Goal: Find specific fact: Find specific fact

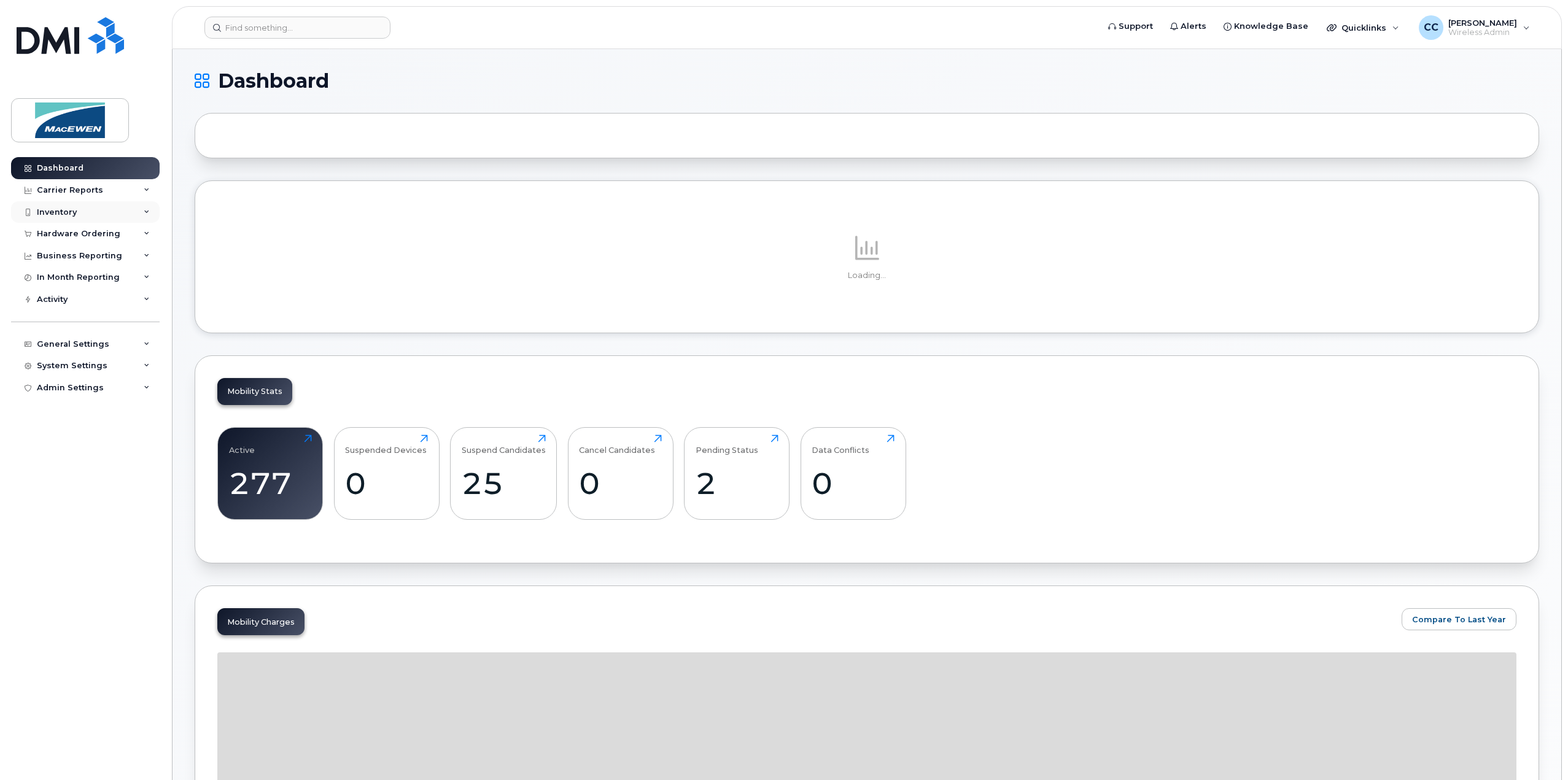
click at [65, 214] on div "Inventory" at bounding box center [56, 213] width 39 height 10
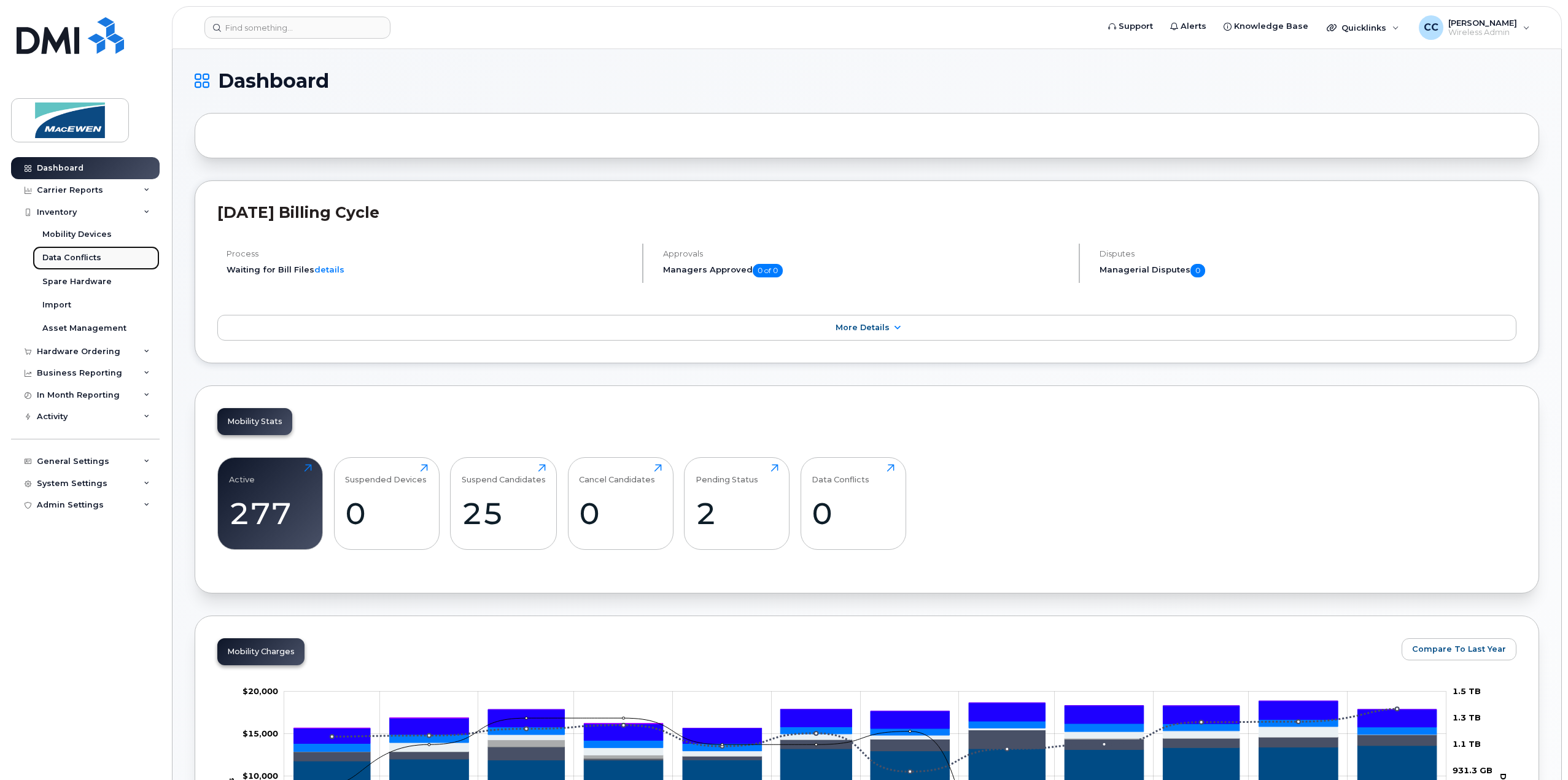
click at [54, 252] on div "Data Conflicts" at bounding box center [71, 257] width 59 height 11
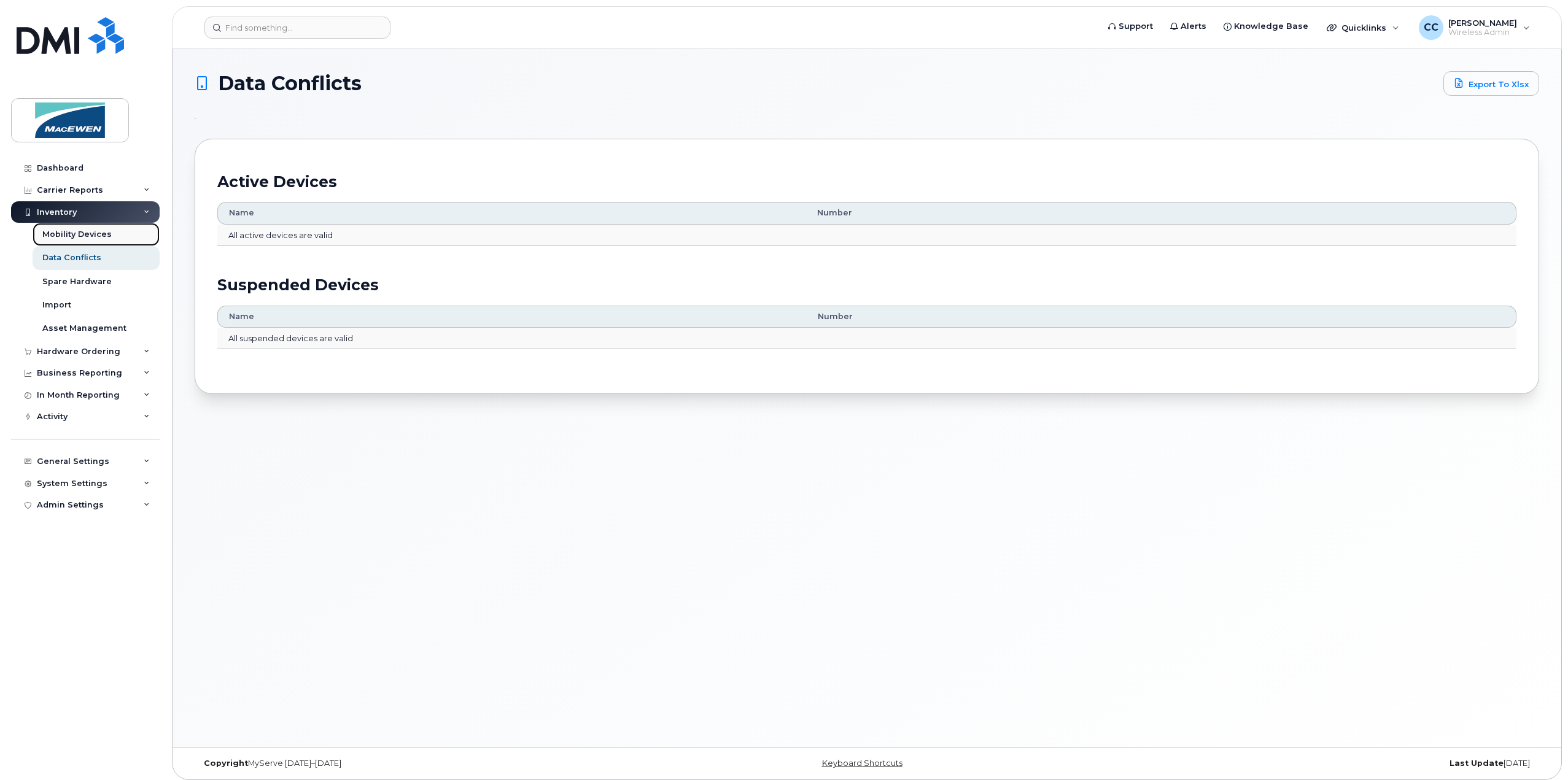
click at [59, 239] on div "Mobility Devices" at bounding box center [77, 234] width 69 height 11
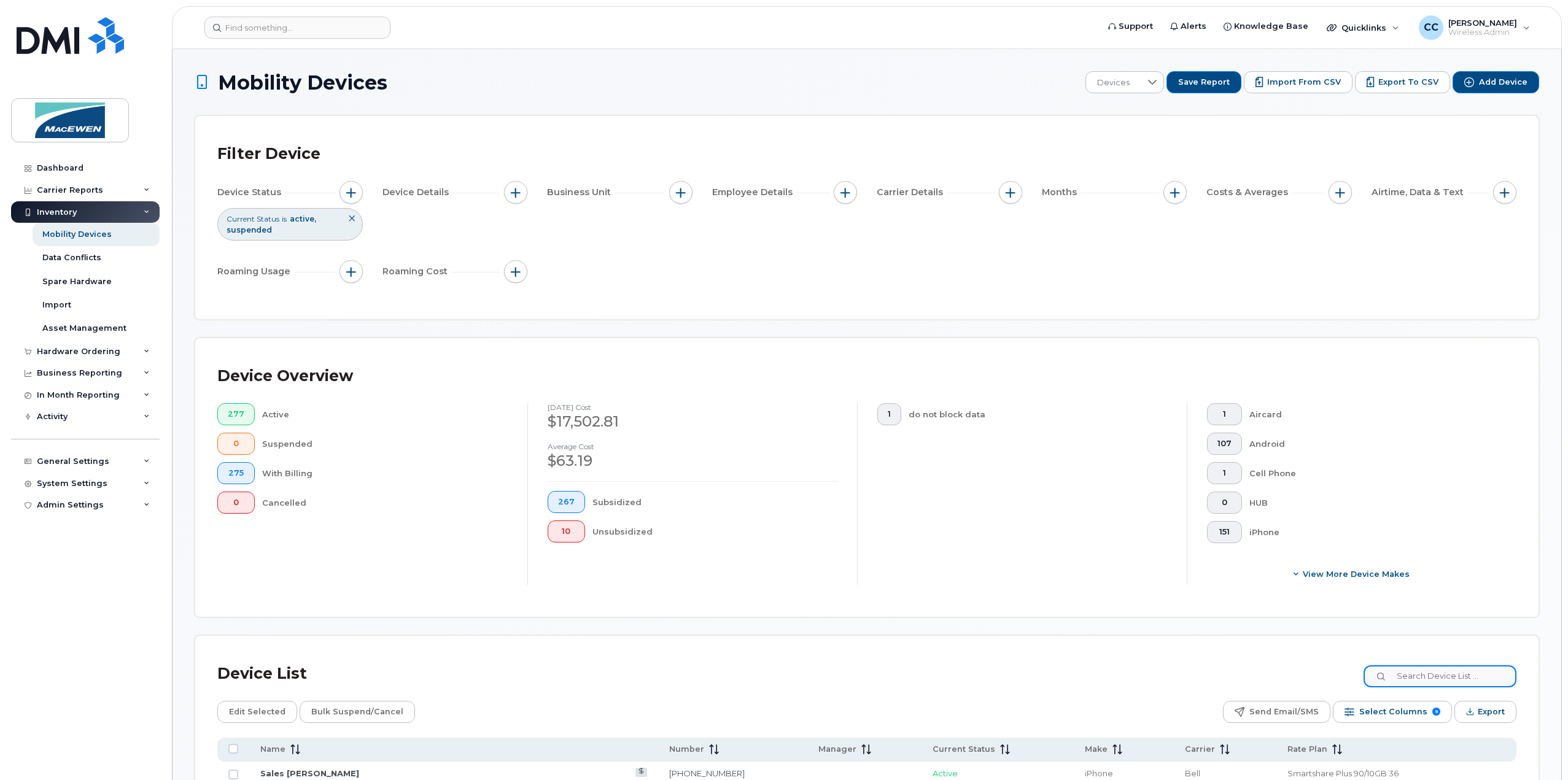
click at [1428, 678] on input at bounding box center [1439, 676] width 153 height 22
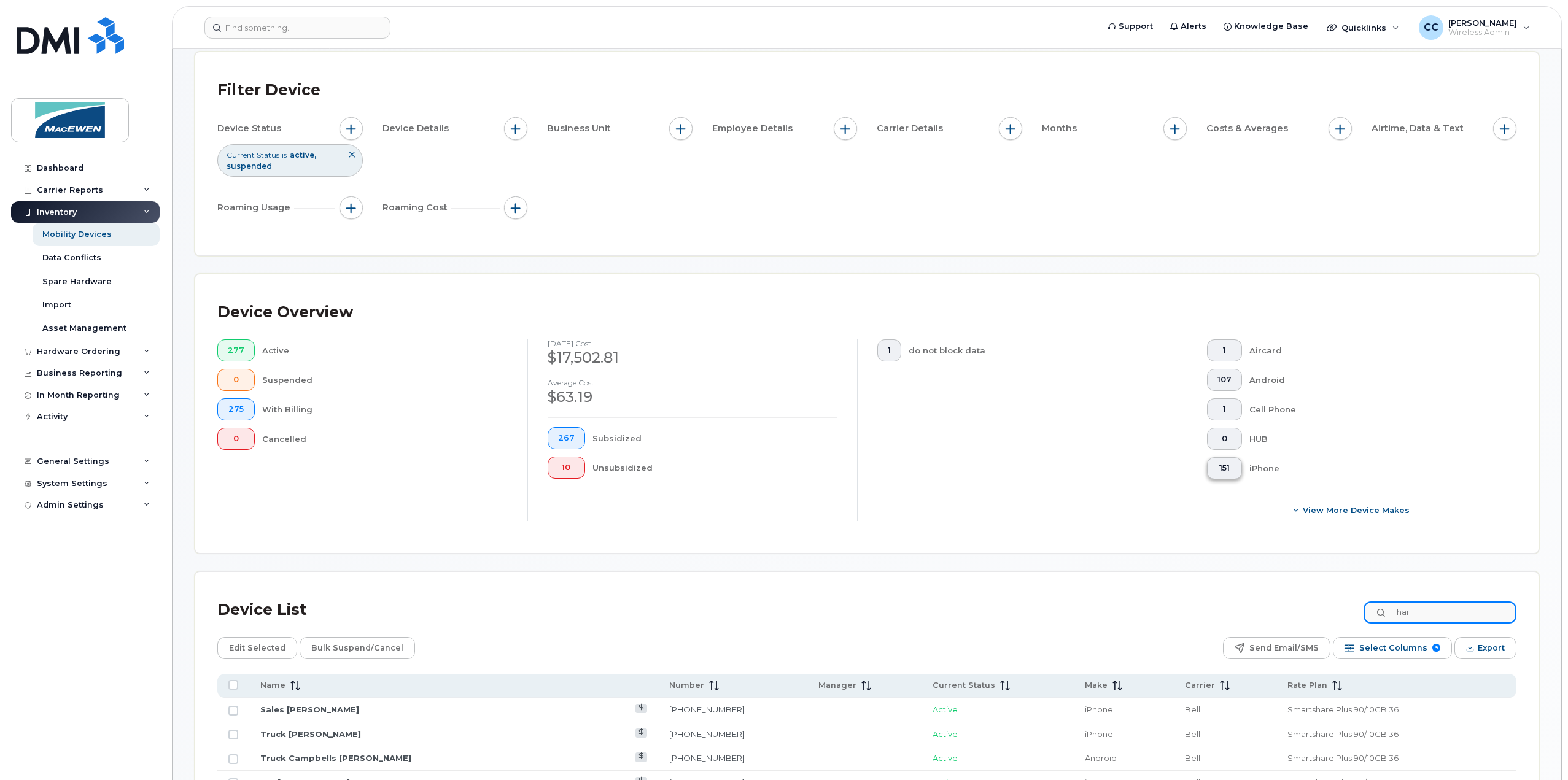
scroll to position [123, 0]
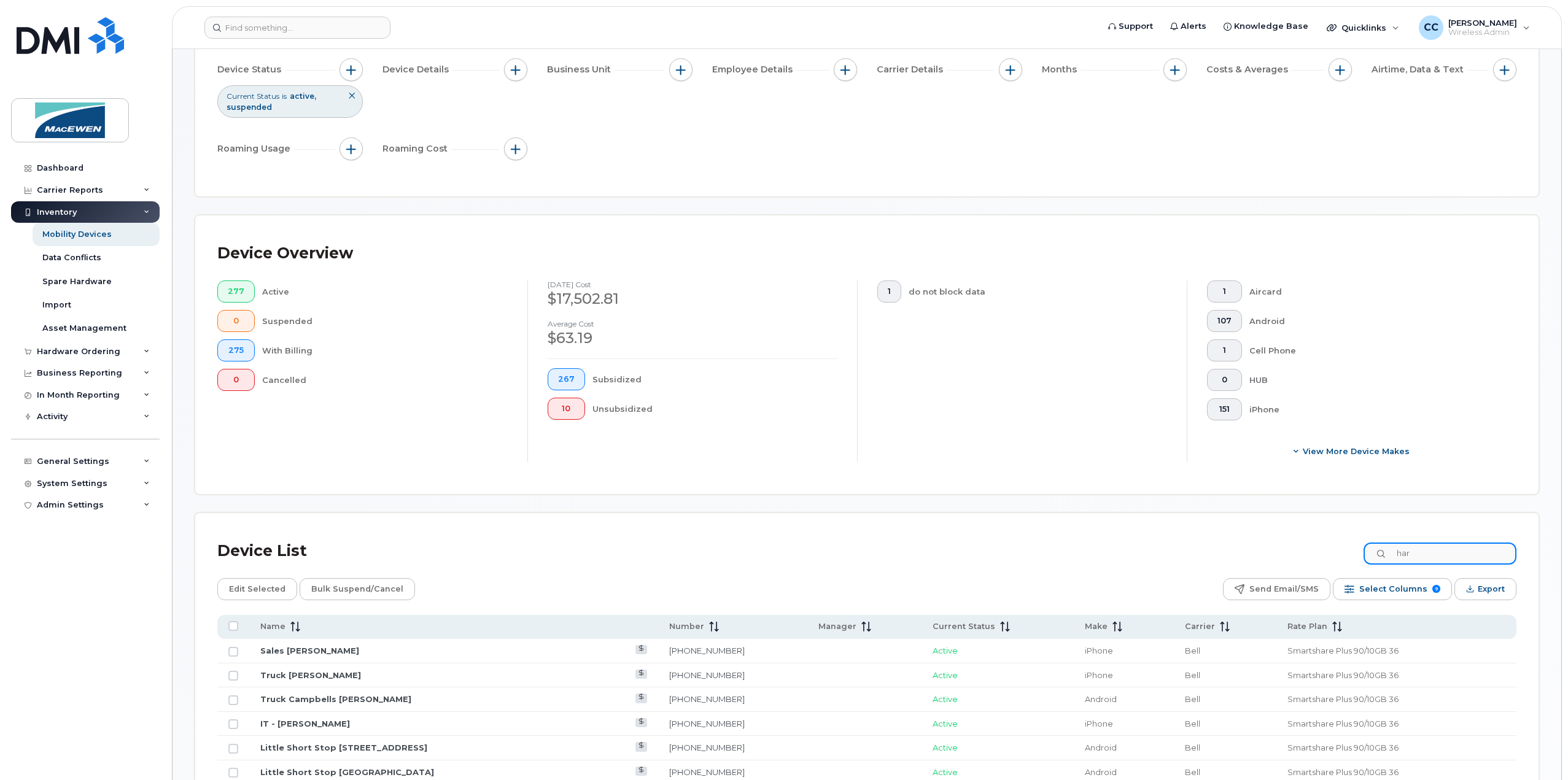
click at [1464, 542] on input "har" at bounding box center [1439, 553] width 153 height 22
click at [1461, 548] on input "har" at bounding box center [1439, 553] width 153 height 22
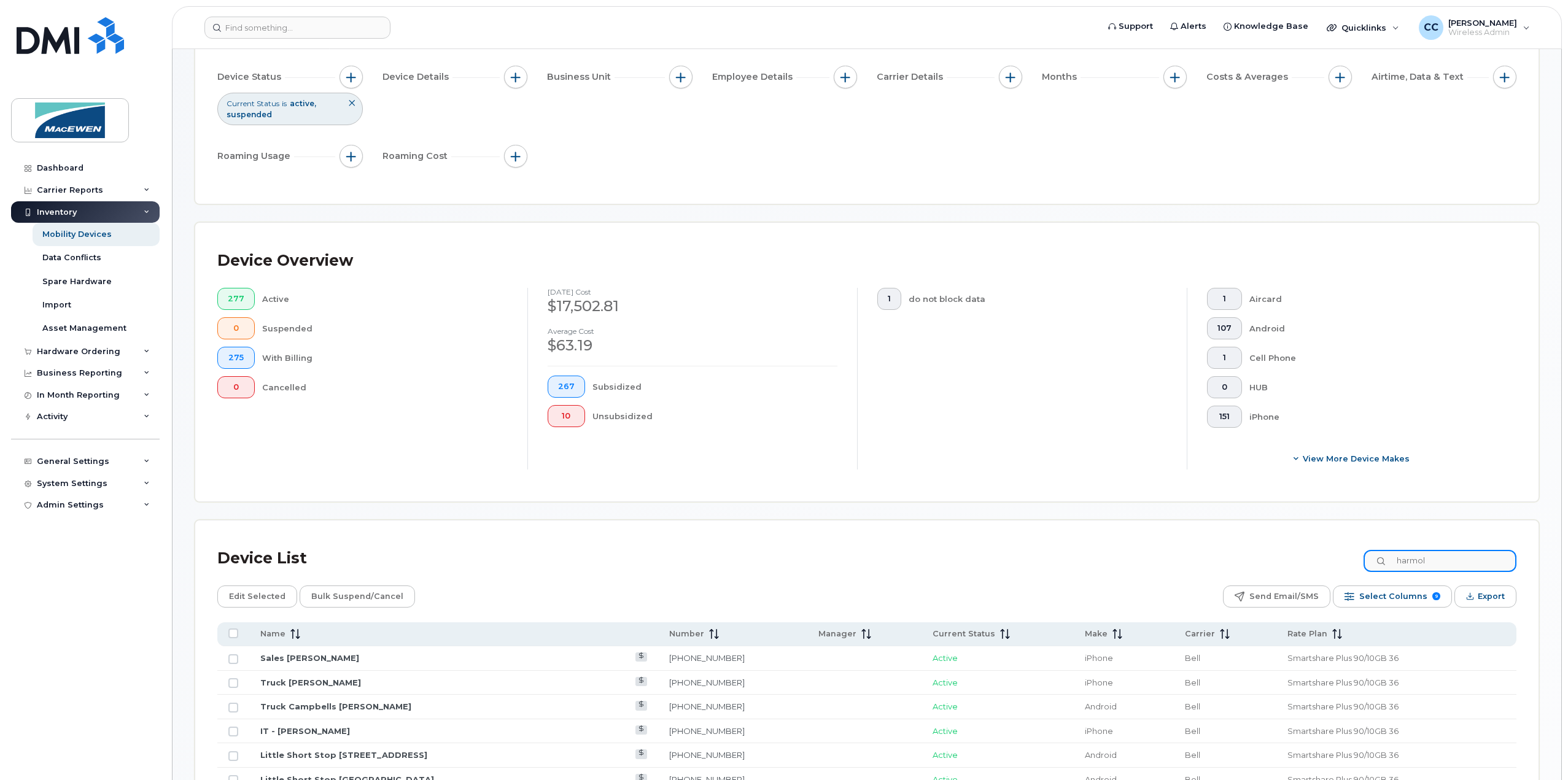
type input "harmol"
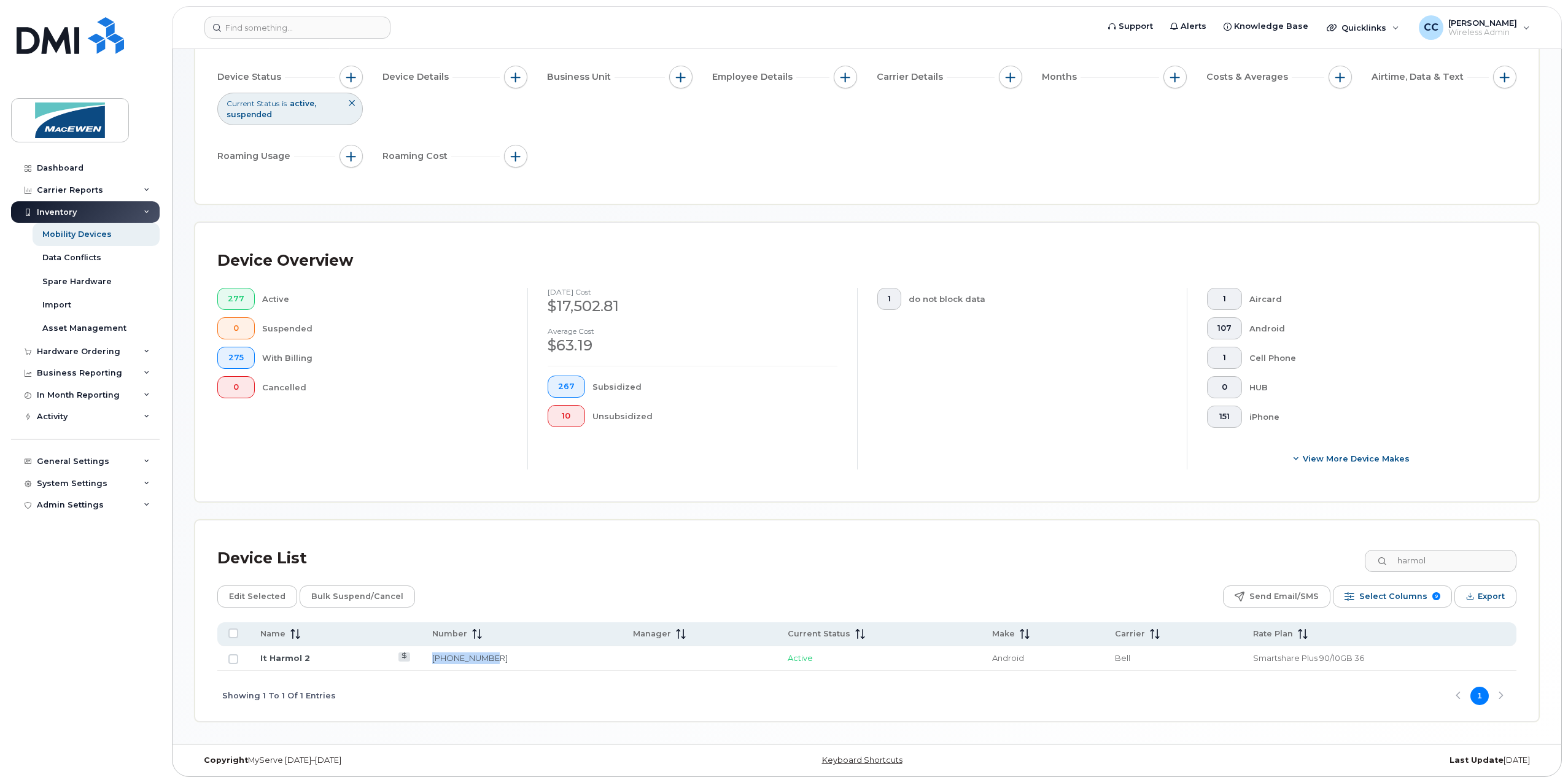
drag, startPoint x: 491, startPoint y: 654, endPoint x: 430, endPoint y: 662, distance: 61.5
click at [430, 662] on td "[PHONE_NUMBER]" at bounding box center [521, 659] width 201 height 25
copy link "[PHONE_NUMBER]"
